Goal: Task Accomplishment & Management: Use online tool/utility

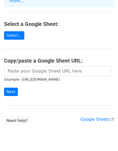
scroll to position [63, 0]
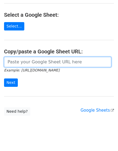
click at [23, 57] on input "url" at bounding box center [57, 62] width 107 height 10
paste input "https://docs.google.com/spreadsheets/d/1JC8fBpWF7w6-AIaj5X1sQ-5GGr34YQ9T5cOSKOC…"
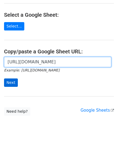
type input "https://docs.google.com/spreadsheets/d/1JC8fBpWF7w6-AIaj5X1sQ-5GGr34YQ9T5cOSKOC…"
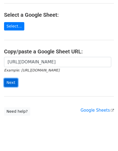
scroll to position [0, 0]
click at [13, 79] on input "Next" at bounding box center [11, 83] width 14 height 8
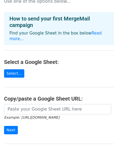
scroll to position [63, 0]
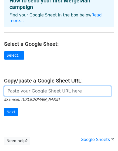
click at [22, 86] on input "url" at bounding box center [57, 91] width 107 height 10
paste input "https://docs.google.com/spreadsheets/d/1JC8fBpWF7w6-AIaj5X1sQ-5GGr34YQ9T5cOSKOC…"
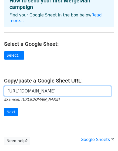
scroll to position [0, 117]
type input "https://docs.google.com/spreadsheets/d/1JC8fBpWF7w6-AIaj5X1sQ-5GGr34YQ9T5cOSKOC…"
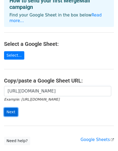
click at [11, 108] on input "Next" at bounding box center [11, 112] width 14 height 8
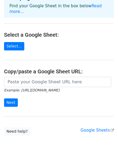
scroll to position [63, 0]
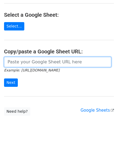
click at [44, 57] on input "url" at bounding box center [57, 62] width 107 height 10
paste input "https://docs.google.com/spreadsheets/d/1JC8fBpWF7w6-AIaj5X1sQ-5GGr34YQ9T5cOSKOC…"
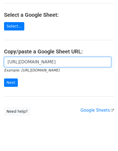
scroll to position [0, 118]
type input "https://docs.google.com/spreadsheets/d/1JC8fBpWF7w6-AIaj5X1sQ-5GGr34YQ9T5cOSKOC…"
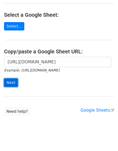
click at [7, 79] on input "Next" at bounding box center [11, 83] width 14 height 8
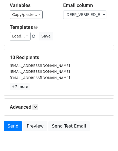
scroll to position [63, 0]
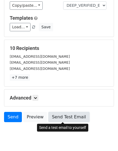
click at [75, 120] on link "Send Test Email" at bounding box center [68, 117] width 41 height 10
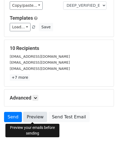
click at [32, 120] on link "Preview" at bounding box center [35, 117] width 24 height 10
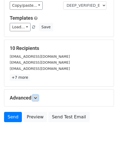
click at [36, 97] on icon at bounding box center [35, 97] width 3 height 3
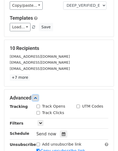
scroll to position [126, 0]
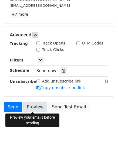
click at [38, 108] on link "Preview" at bounding box center [35, 107] width 24 height 10
click at [34, 107] on link "Preview" at bounding box center [35, 107] width 24 height 10
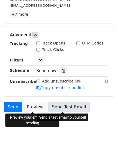
click at [67, 106] on link "Send Test Email" at bounding box center [68, 107] width 41 height 10
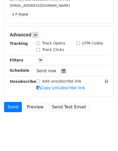
click at [39, 49] on input "Track Clicks" at bounding box center [38, 50] width 4 height 4
checkbox input "true"
click at [38, 40] on div "Track Opens" at bounding box center [50, 43] width 29 height 6
click at [38, 41] on div "Track Opens" at bounding box center [50, 43] width 29 height 6
click at [39, 43] on input "Track Opens" at bounding box center [38, 44] width 4 height 4
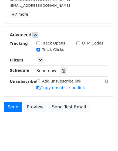
checkbox input "true"
click at [40, 60] on icon at bounding box center [40, 59] width 3 height 3
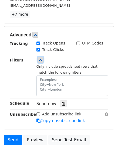
click at [41, 59] on icon at bounding box center [40, 59] width 3 height 3
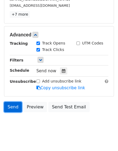
click at [15, 108] on link "Send" at bounding box center [13, 107] width 18 height 10
click at [15, 103] on link "Send" at bounding box center [13, 107] width 18 height 10
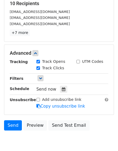
scroll to position [133, 0]
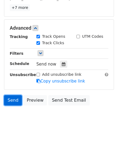
click at [16, 103] on link "Send" at bounding box center [13, 100] width 18 height 10
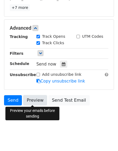
click at [28, 98] on link "Preview" at bounding box center [35, 100] width 24 height 10
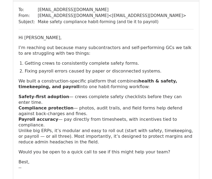
scroll to position [63, 0]
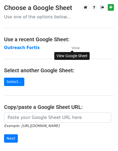
click at [75, 49] on small "View" at bounding box center [76, 48] width 8 height 4
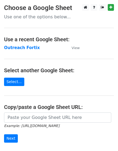
click at [90, 29] on main "Choose a Google Sheet Use one of the options below... Use a recent Google Sheet…" at bounding box center [59, 88] width 118 height 168
click at [60, 16] on p "Use one of the options below..." at bounding box center [59, 17] width 110 height 6
click at [27, 48] on strong "Outreach Fortix" at bounding box center [22, 47] width 36 height 5
click at [25, 44] on main "Choose a Google Sheet Use one of the options below... Use a recent Google Sheet…" at bounding box center [59, 88] width 118 height 168
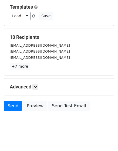
scroll to position [80, 0]
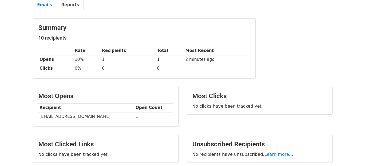
scroll to position [34, 0]
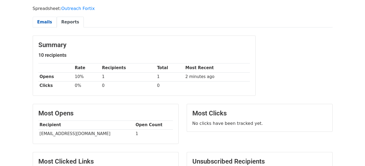
click at [43, 23] on link "Emails" at bounding box center [45, 22] width 24 height 11
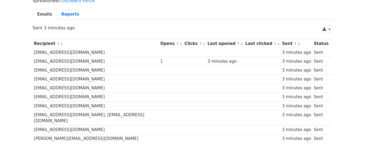
scroll to position [61, 0]
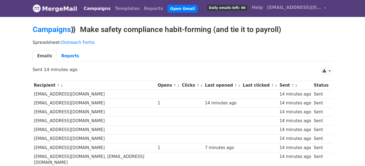
scroll to position [61, 0]
